Goal: Information Seeking & Learning: Learn about a topic

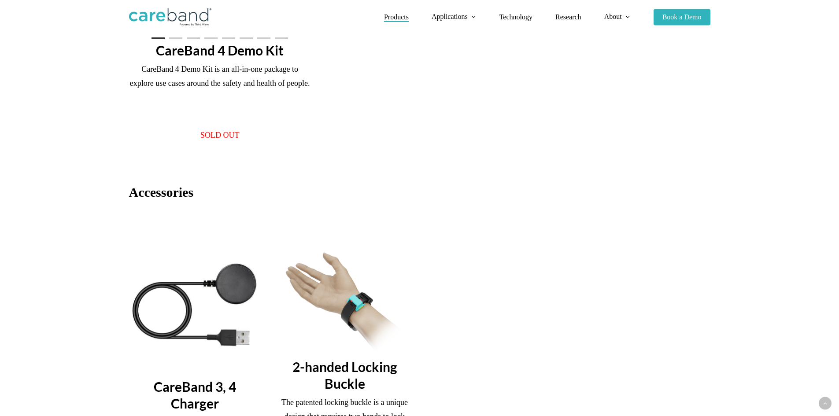
scroll to position [836, 0]
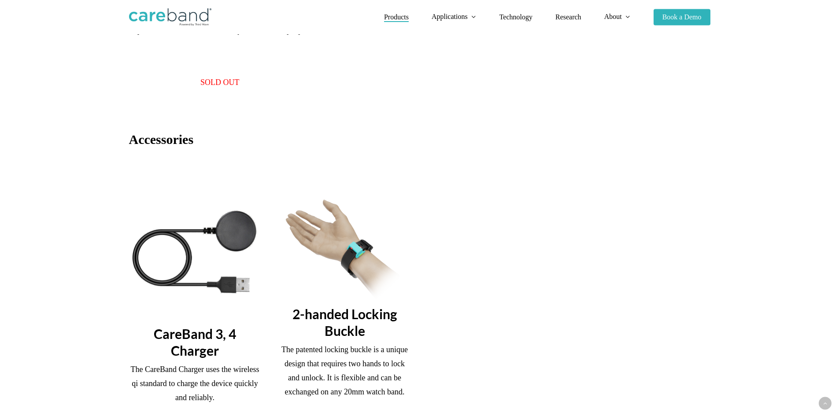
click at [350, 299] on img at bounding box center [345, 248] width 132 height 99
click at [344, 339] on h3 "2-handed Locking Buckle" at bounding box center [345, 322] width 132 height 33
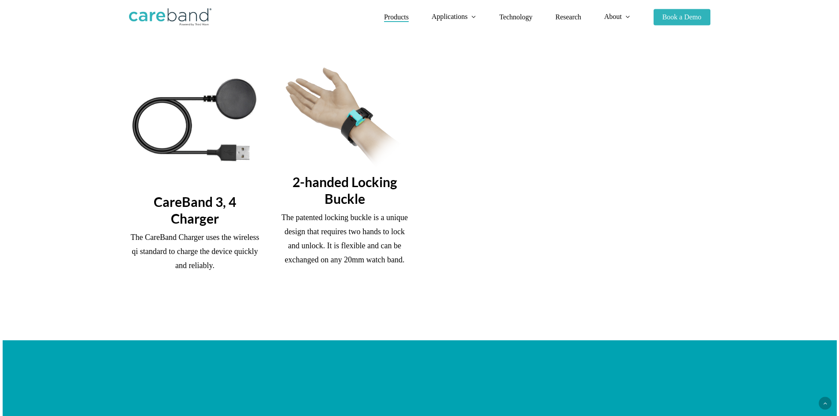
click at [358, 265] on p "The patented locking buckle is a unique design that requires two hands to lock …" at bounding box center [345, 238] width 132 height 56
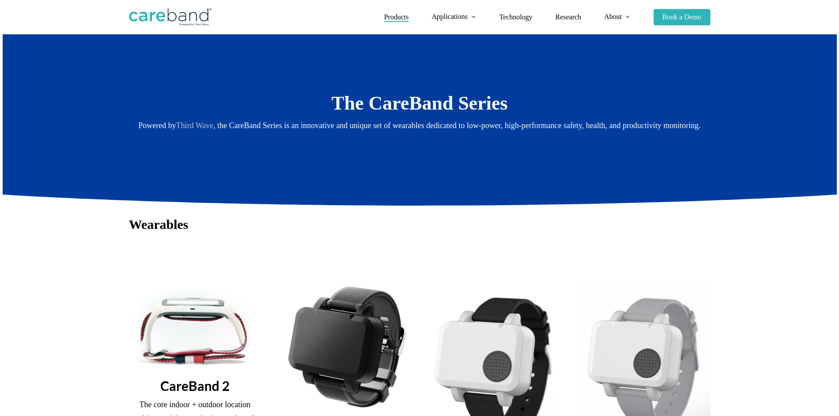
scroll to position [0, 0]
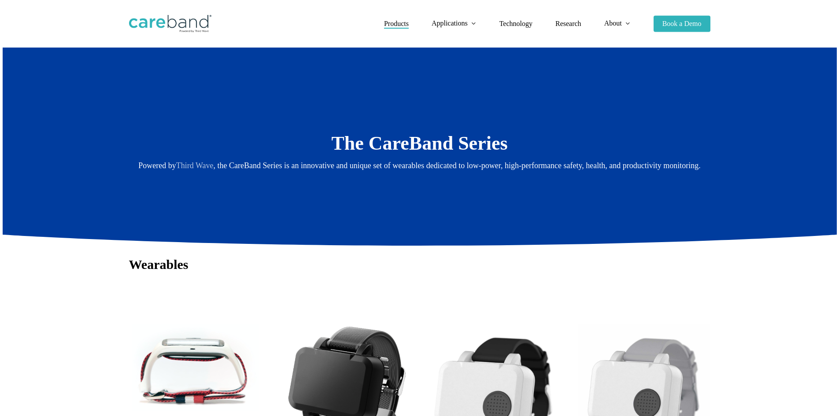
click at [384, 27] on span "Products" at bounding box center [396, 23] width 25 height 7
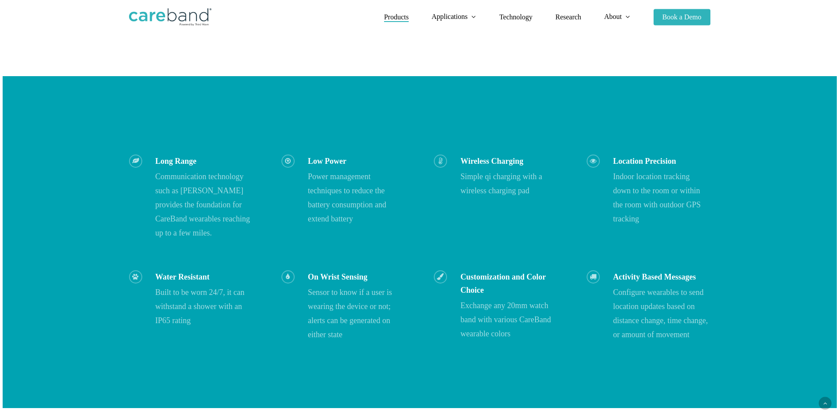
scroll to position [1541, 0]
